Goal: Use online tool/utility

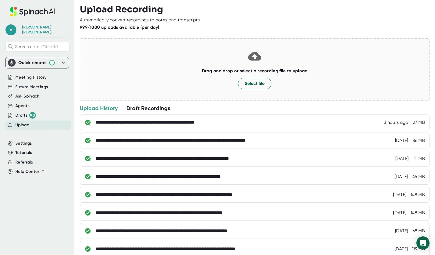
click at [198, 121] on div "**********" at bounding box center [163, 122] width 136 height 5
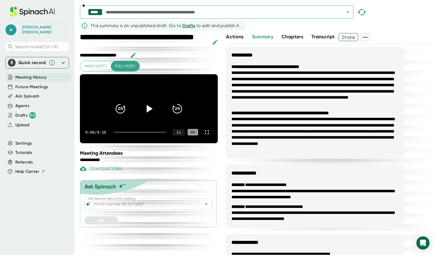
click at [215, 40] on icon "button" at bounding box center [215, 42] width 7 height 7
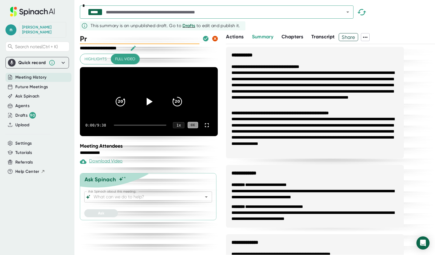
type input "P"
click at [181, 39] on input "LINCOLNU Project Team Call 819/2025" at bounding box center [140, 38] width 120 height 11
type input "LINCOLNU Project Team Call [DATE]"
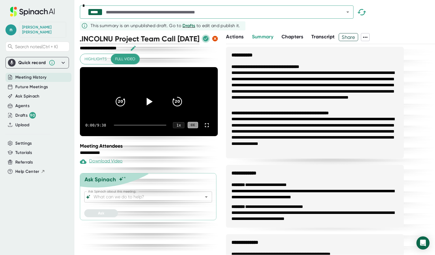
scroll to position [0, 0]
click at [204, 38] on icon "button" at bounding box center [205, 38] width 5 height 5
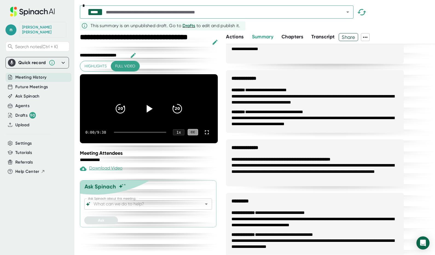
scroll to position [101, 0]
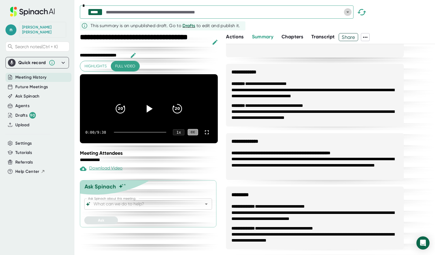
click at [348, 12] on icon "Open" at bounding box center [347, 11] width 3 height 1
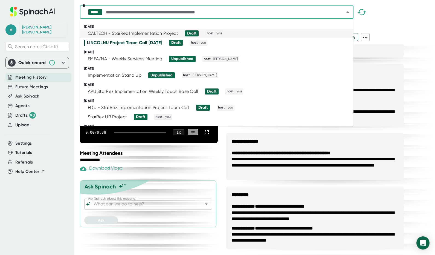
click at [113, 32] on div "CALTECH - StarRez Implementation Project" at bounding box center [133, 33] width 90 height 5
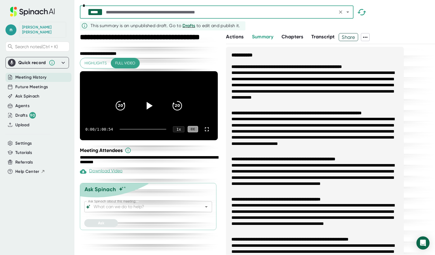
click at [121, 210] on input "Ask Spinach about this meeting:" at bounding box center [143, 207] width 102 height 8
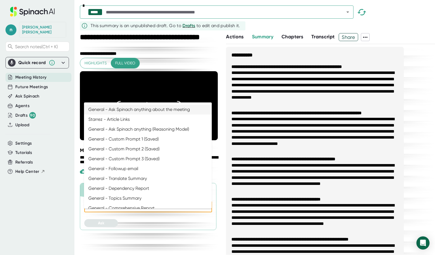
click at [135, 108] on li "General - Ask Spinach anything about the meeting" at bounding box center [148, 110] width 128 height 10
type input "General - Ask Spinach anything about the meeting"
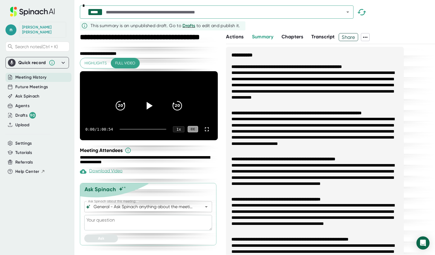
click at [125, 227] on textarea at bounding box center [148, 222] width 128 height 15
paste textarea "Summarize into call notes using the following format: Attendees: provide list o…"
type textarea "Summarize into call notes using the following format: Attendees: provide list o…"
type textarea "x"
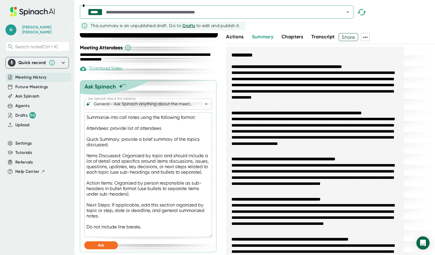
scroll to position [109, 0]
type textarea "Summarize into call notes using the following format: Attendees: provide list o…"
click at [101, 245] on span "Ask" at bounding box center [101, 245] width 6 height 5
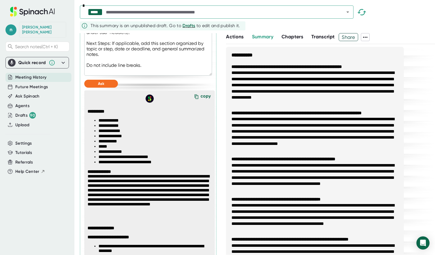
scroll to position [259, 0]
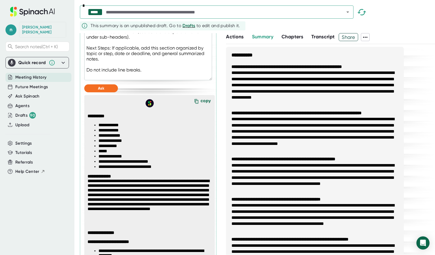
click at [201, 105] on div "copy" at bounding box center [206, 101] width 10 height 7
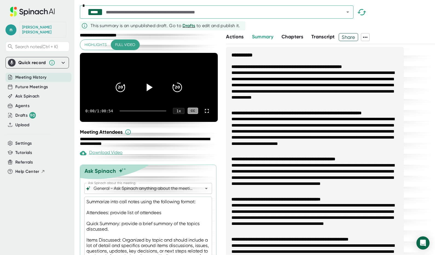
scroll to position [13, 0]
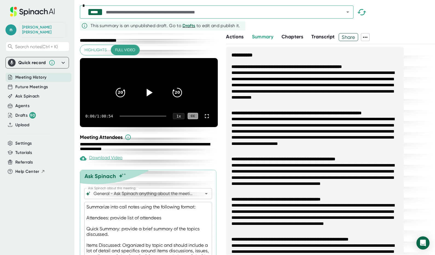
click at [104, 161] on div "Download Video" at bounding box center [101, 158] width 43 height 7
type textarea "x"
